Goal: Task Accomplishment & Management: Manage account settings

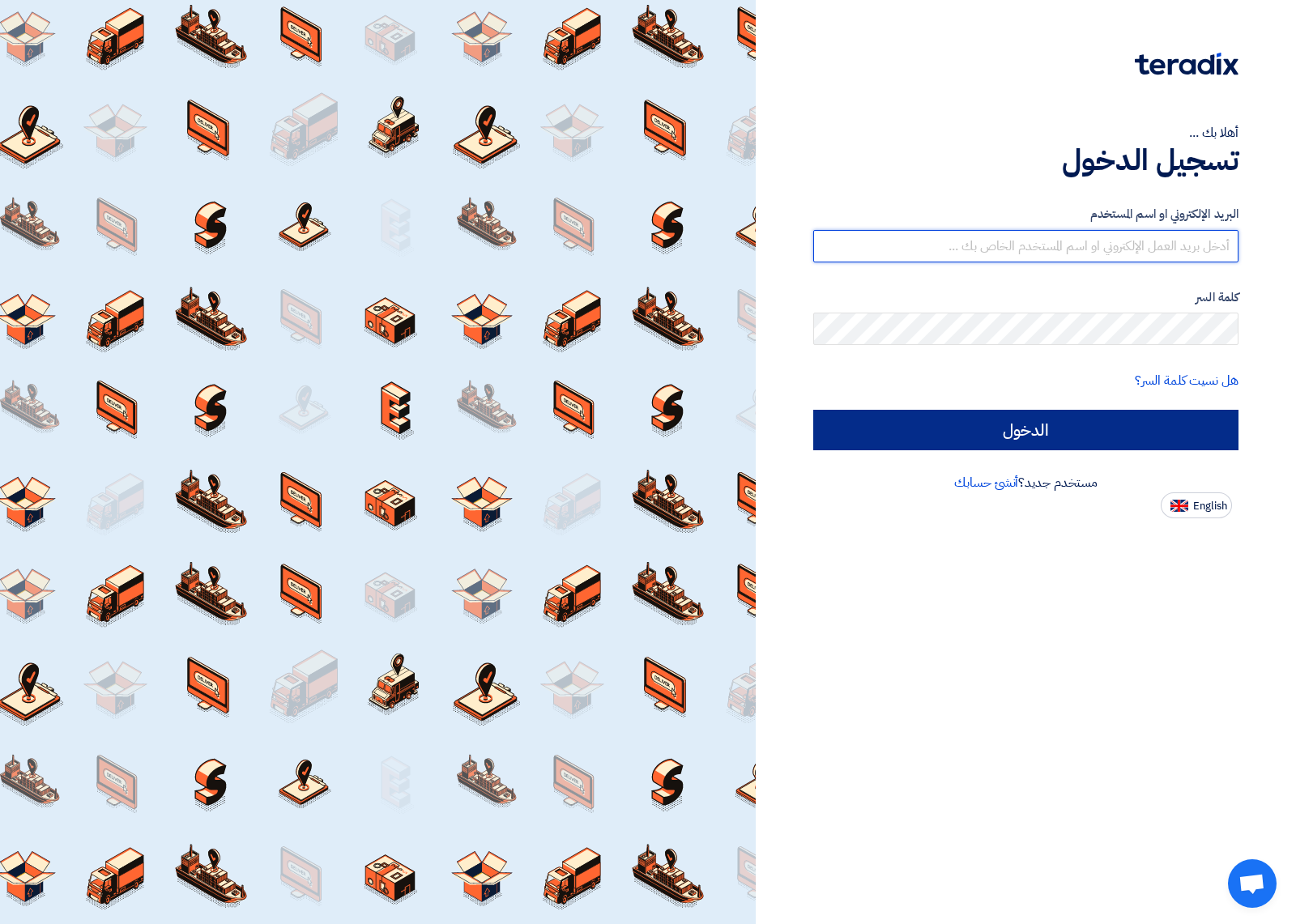
type input "[EMAIL_ADDRESS][DOMAIN_NAME]"
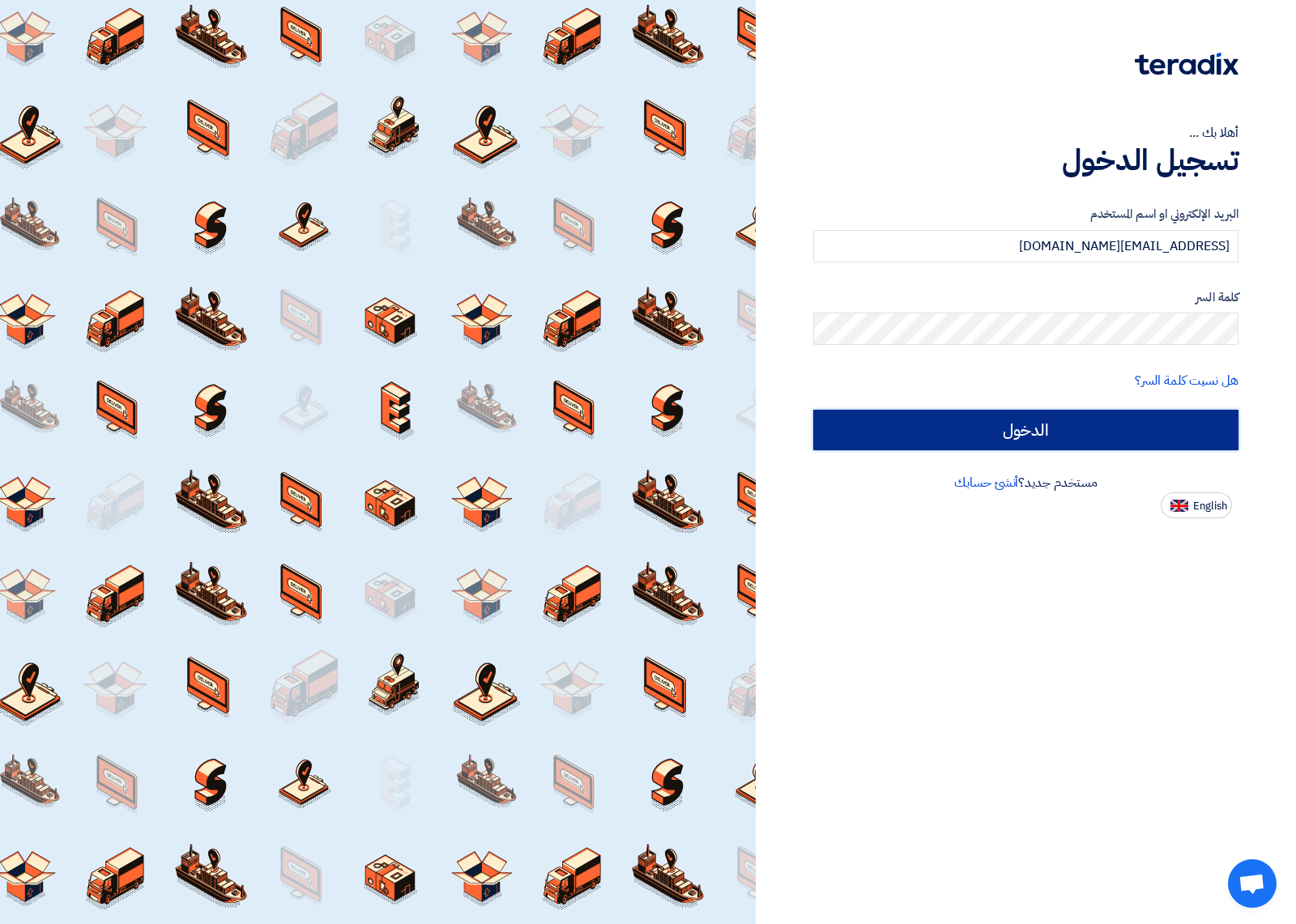
click at [1063, 428] on input "الدخول" at bounding box center [1025, 430] width 425 height 40
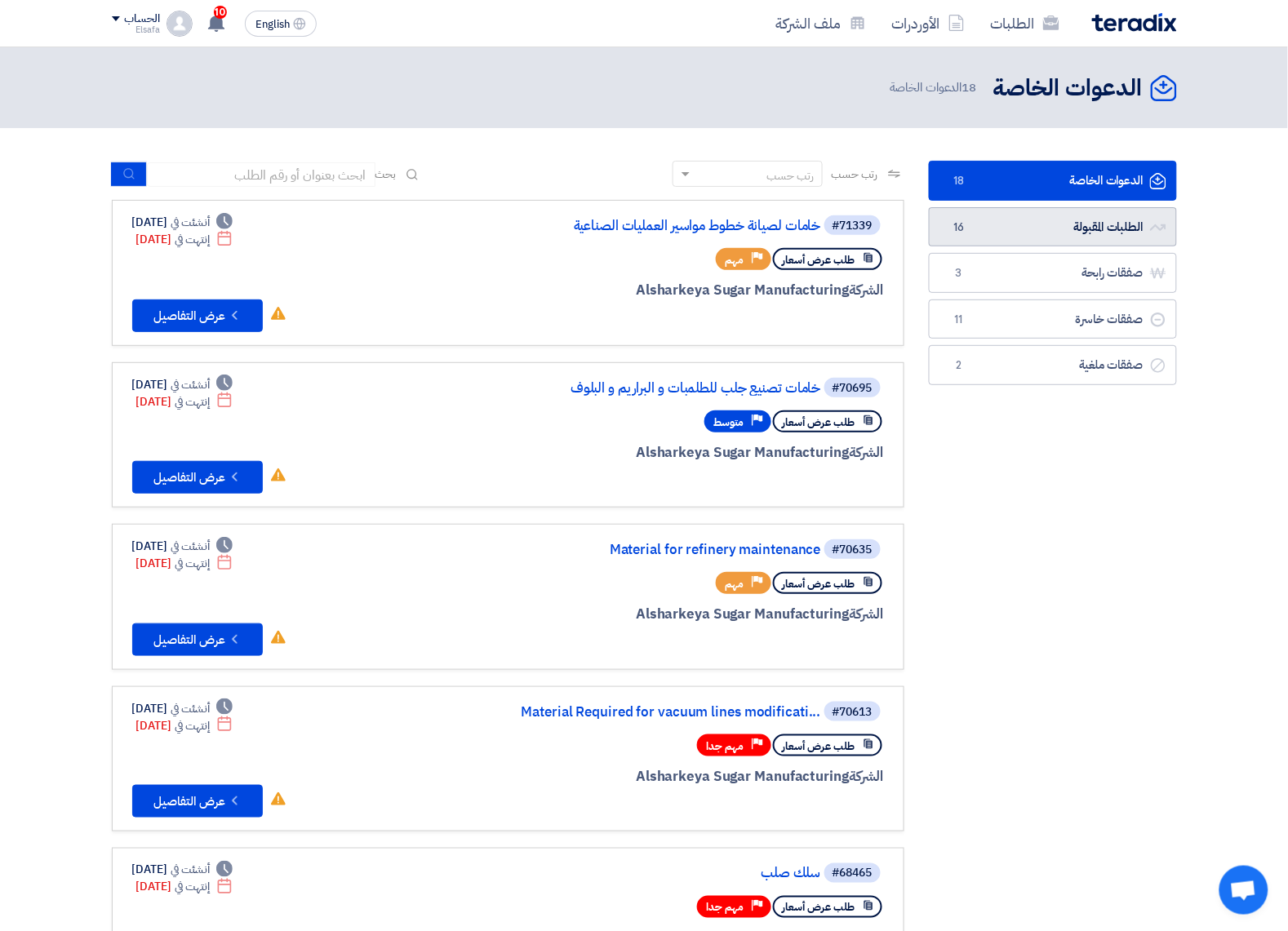
click at [1047, 231] on link "الطلبات المقبولة الطلبات المقبولة 16" at bounding box center [1053, 226] width 249 height 40
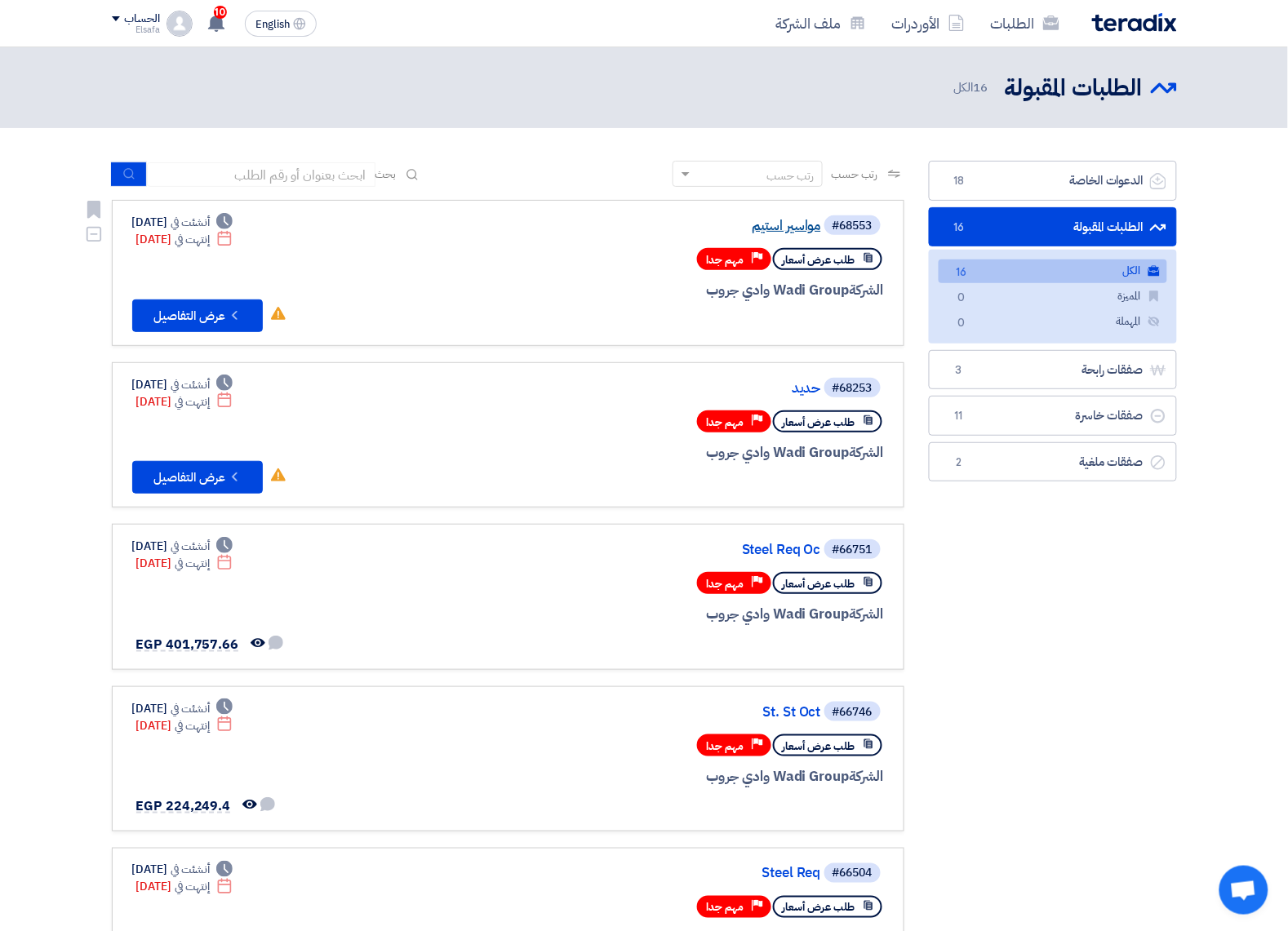
click at [793, 221] on link "مواسير استيم" at bounding box center [659, 225] width 327 height 15
click at [189, 308] on button "Check details عرض التفاصيل" at bounding box center [197, 316] width 131 height 33
click at [1132, 371] on link "صفقات رابحة صفقات رابحة 3" at bounding box center [1053, 369] width 249 height 40
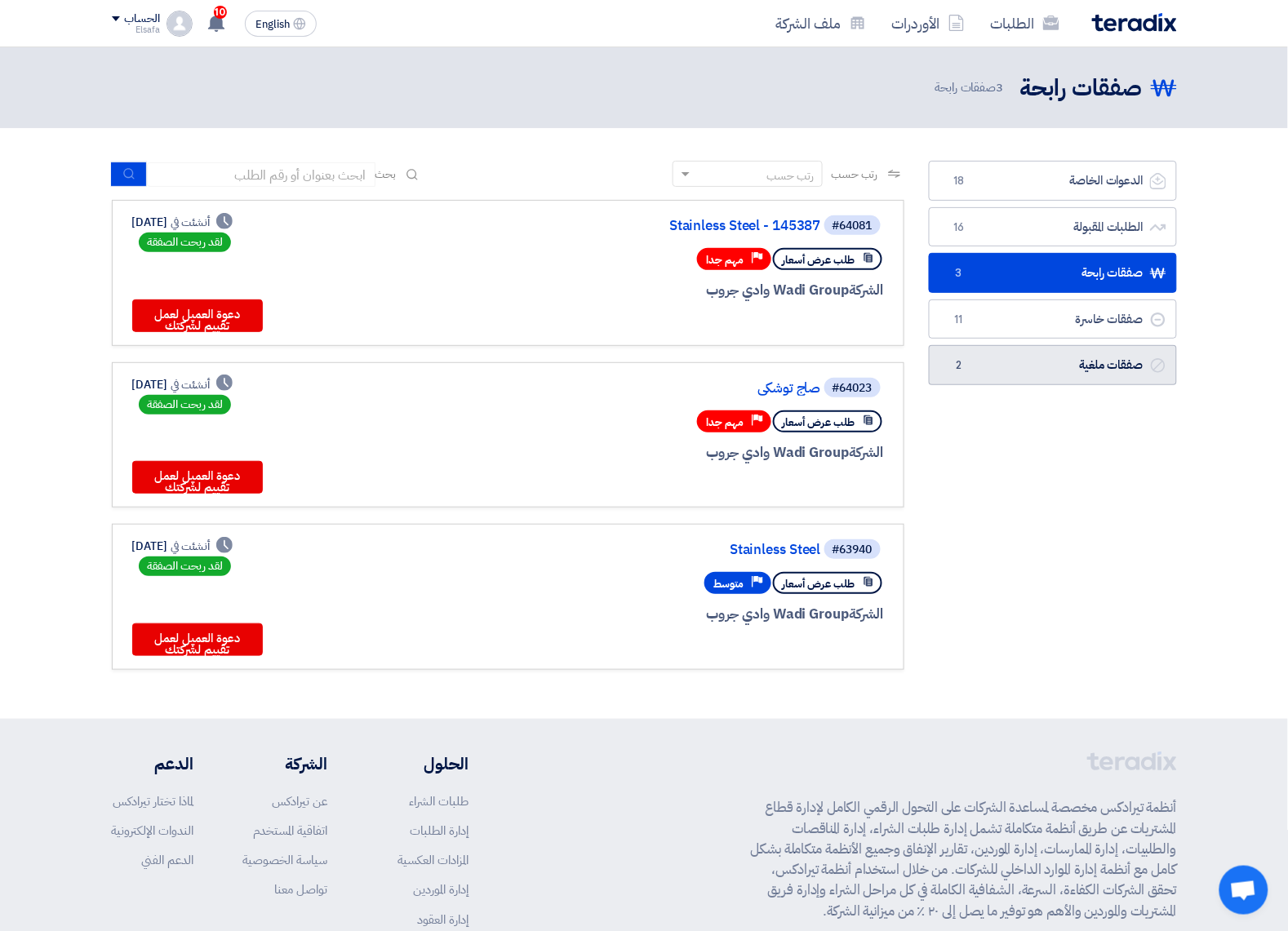
click at [1097, 369] on link "صفقات ملغية صفقات ملغية 2" at bounding box center [1053, 364] width 249 height 40
